Goal: Browse casually: Explore the website without a specific task or goal

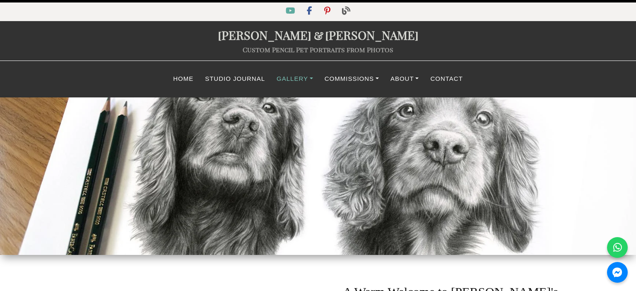
click at [301, 79] on link "Gallery" at bounding box center [295, 79] width 48 height 16
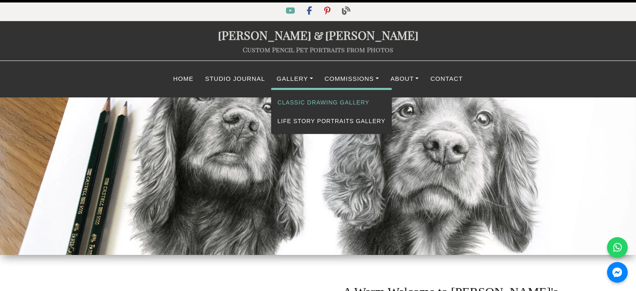
click at [300, 104] on link "Classic Drawing Gallery" at bounding box center [331, 102] width 121 height 19
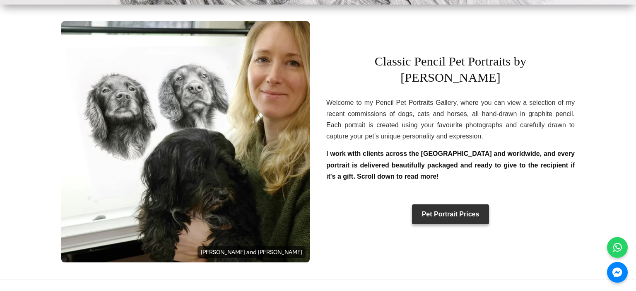
scroll to position [257, 0]
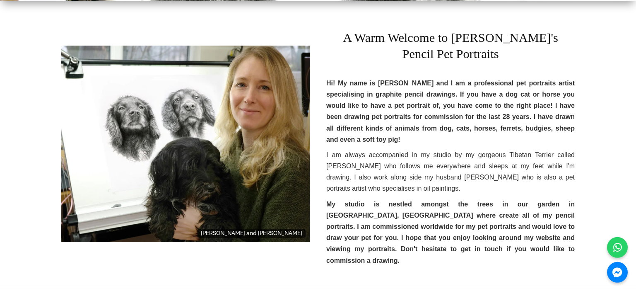
scroll to position [273, 0]
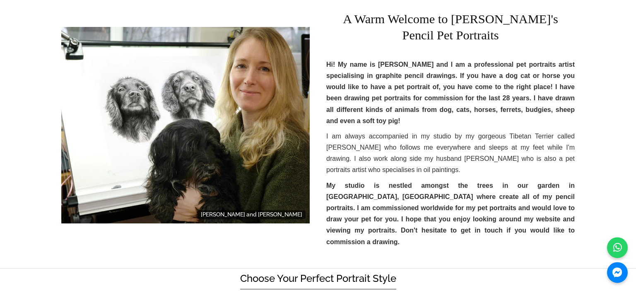
drag, startPoint x: 404, startPoint y: 149, endPoint x: 418, endPoint y: 147, distance: 13.8
click at [418, 147] on p "I am always accompanied in my studio by my gorgeous Tibetan Terrier called [PER…" at bounding box center [450, 152] width 249 height 45
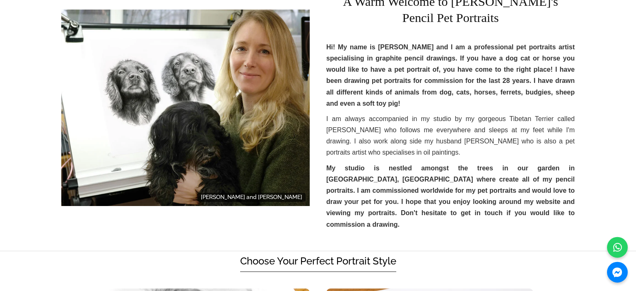
scroll to position [277, 0]
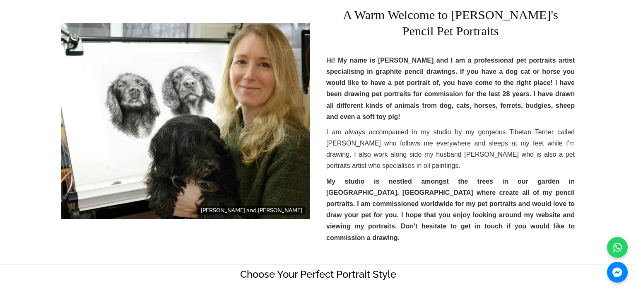
click at [455, 12] on h1 "A Warm Welcome to [PERSON_NAME]'s Pencil Pet Portraits" at bounding box center [450, 20] width 249 height 50
click at [396, 43] on h1 "A Warm Welcome to [PERSON_NAME]'s Pencil Pet Portraits" at bounding box center [450, 20] width 249 height 50
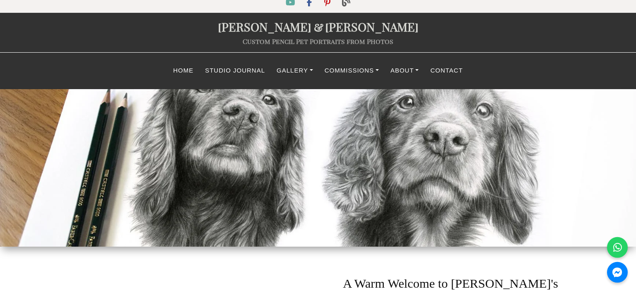
scroll to position [0, 0]
